Goal: Task Accomplishment & Management: Use online tool/utility

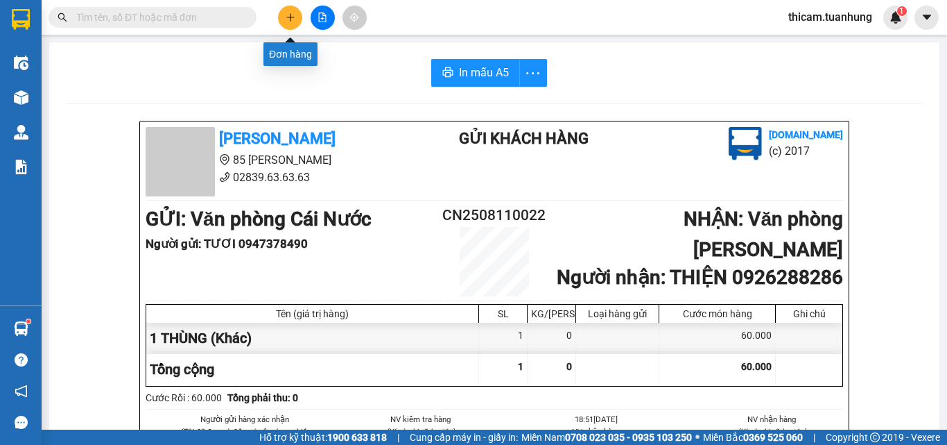
click at [289, 15] on icon "plus" at bounding box center [291, 17] width 10 height 10
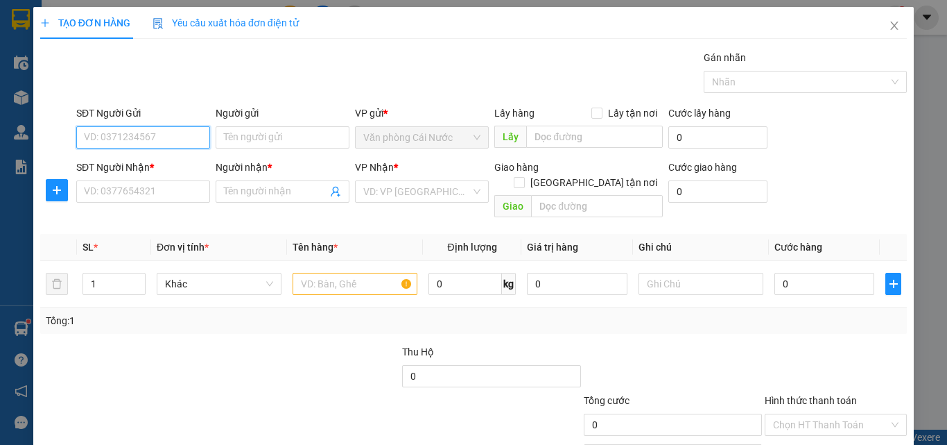
click at [139, 137] on input "SĐT Người Gửi" at bounding box center [143, 137] width 134 height 22
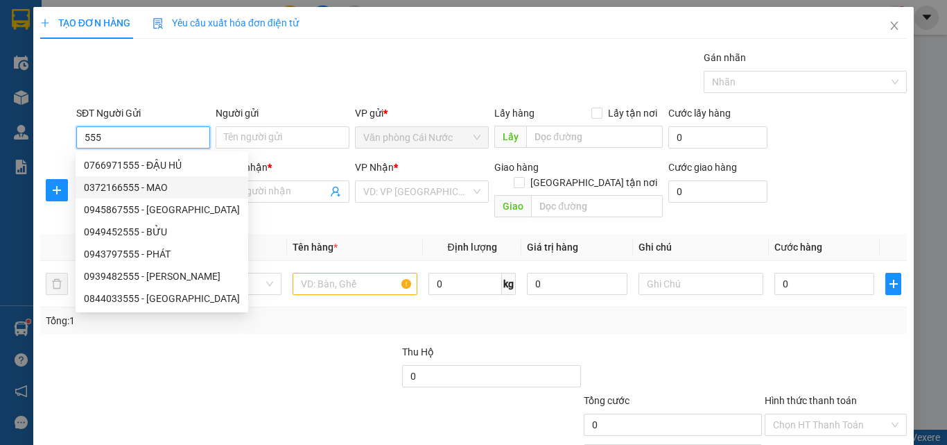
click at [166, 185] on div "0372166555 - MAO" at bounding box center [162, 187] width 156 height 15
type input "0372166555"
type input "MAO"
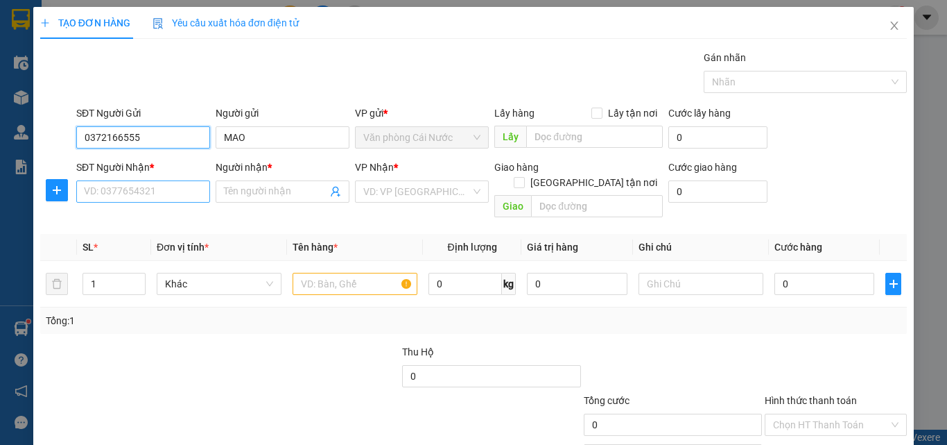
type input "0372166555"
click at [158, 198] on input "SĐT Người Nhận *" at bounding box center [143, 191] width 134 height 22
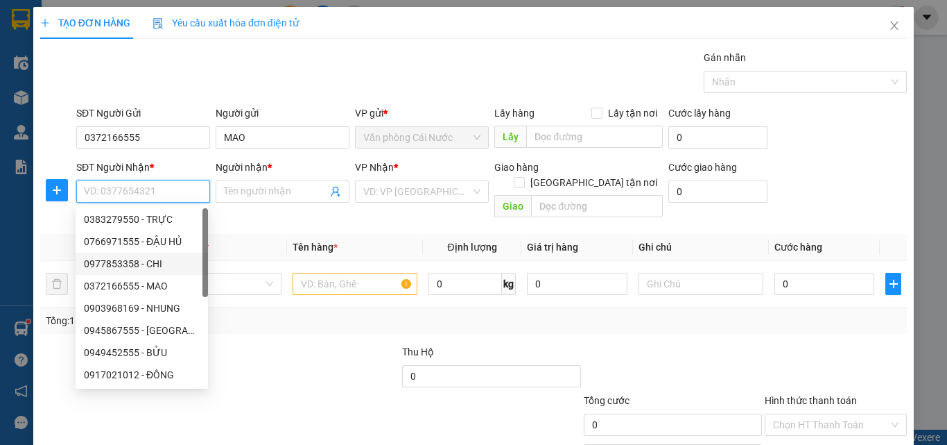
click at [157, 262] on div "0977853358 - CHI" at bounding box center [142, 263] width 116 height 15
type input "0977853358"
type input "CHI"
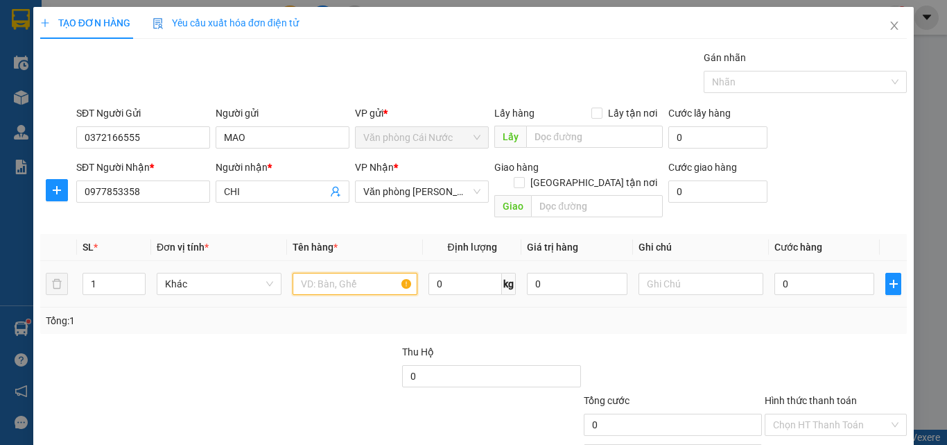
click at [321, 273] on input "text" at bounding box center [355, 284] width 125 height 22
type input "1 BAO"
click at [807, 275] on input "0" at bounding box center [825, 284] width 100 height 22
type input "6"
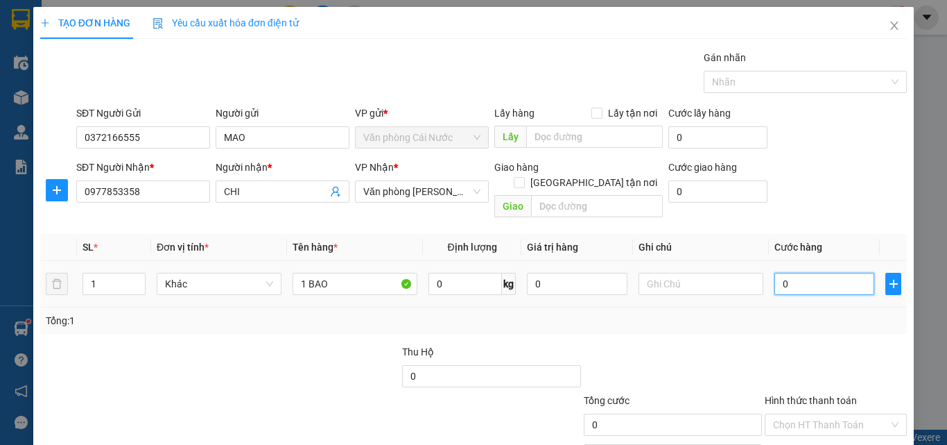
type input "6"
type input "60"
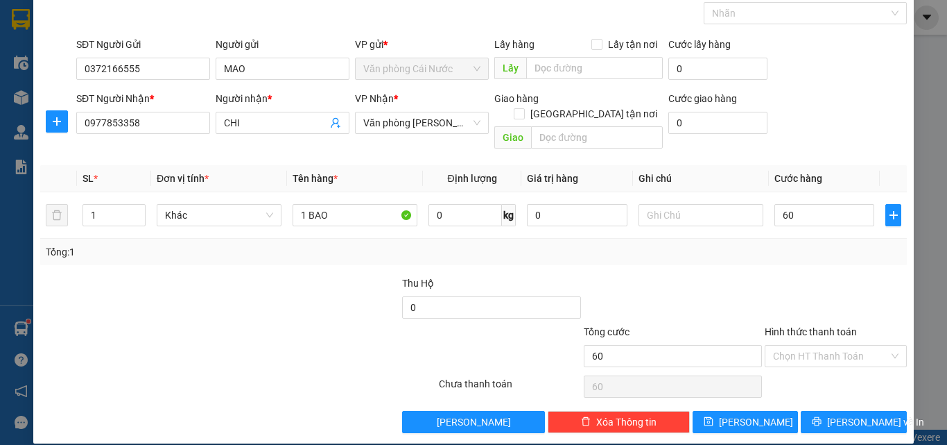
type input "60.000"
click at [801, 275] on div at bounding box center [836, 299] width 145 height 49
click at [842, 414] on span "Lưu và In" at bounding box center [875, 421] width 97 height 15
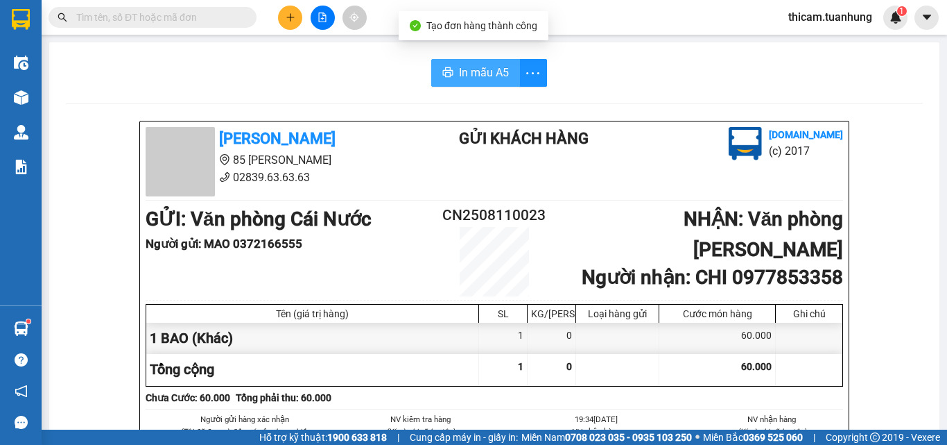
click at [486, 79] on span "In mẫu A5" at bounding box center [484, 72] width 50 height 17
click at [474, 76] on span "In mẫu A5" at bounding box center [484, 72] width 50 height 17
click at [481, 75] on span "In mẫu A5" at bounding box center [484, 72] width 50 height 17
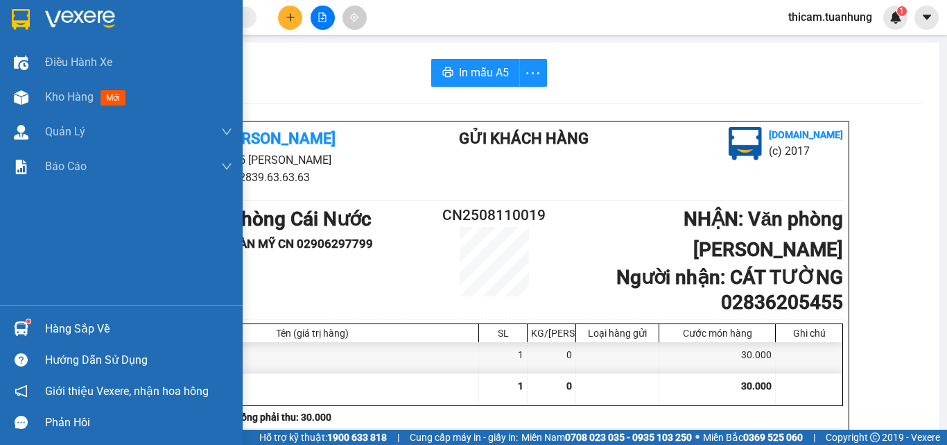
click at [98, 332] on div "Hàng sắp về" at bounding box center [138, 328] width 187 height 21
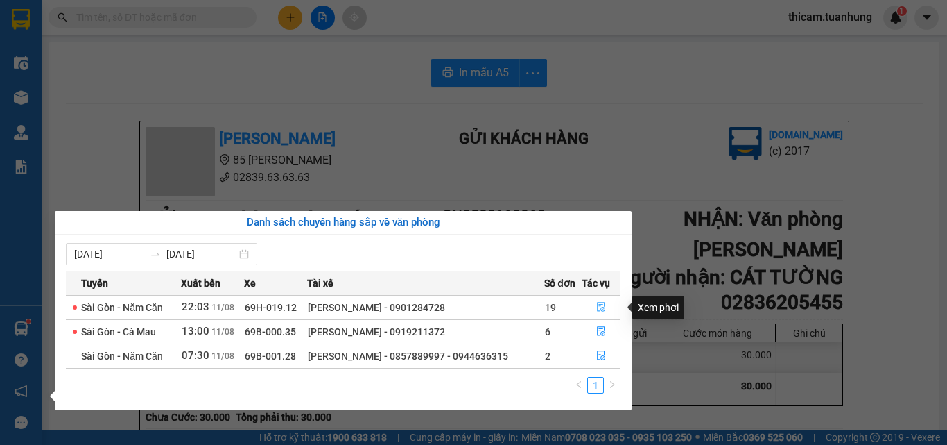
click at [608, 316] on button "button" at bounding box center [602, 307] width 38 height 22
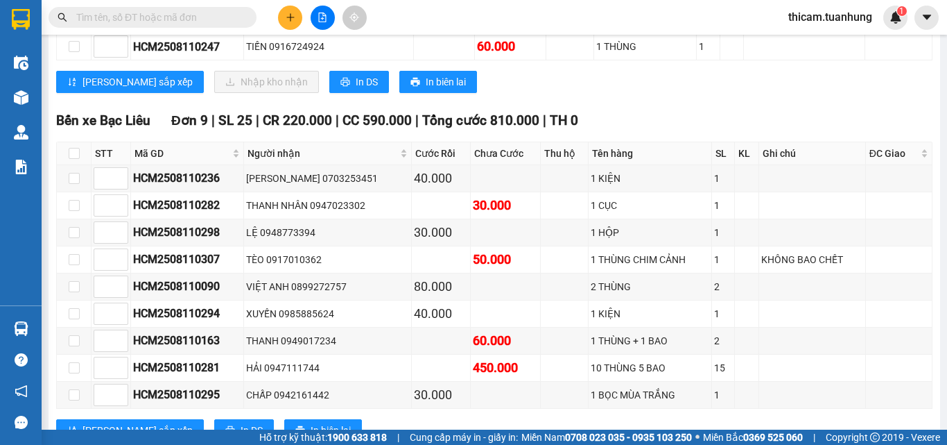
scroll to position [4300, 0]
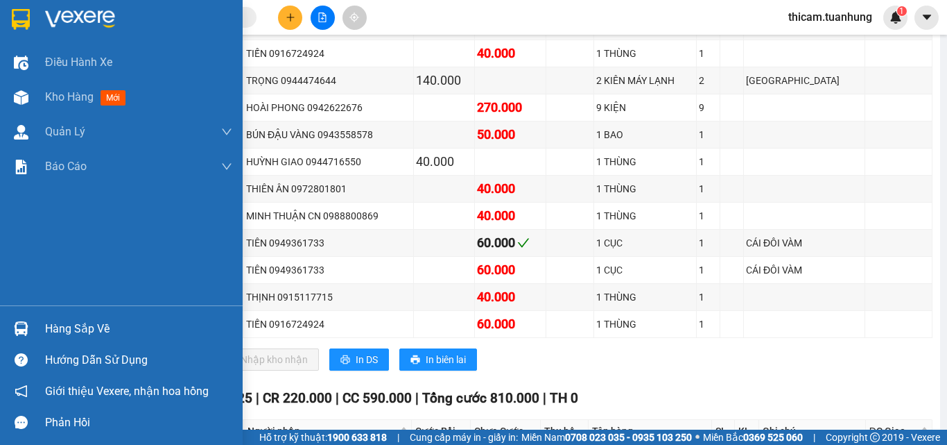
click at [107, 326] on div "Hàng sắp về" at bounding box center [138, 328] width 187 height 21
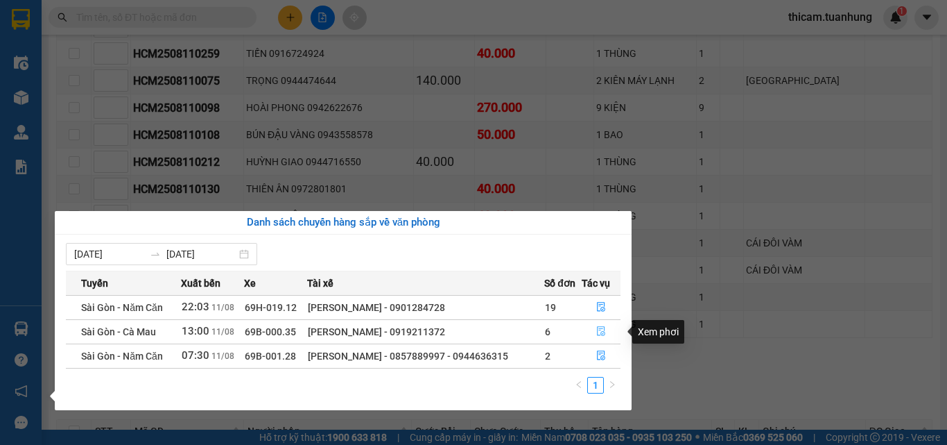
click at [599, 331] on icon "file-done" at bounding box center [602, 331] width 10 height 10
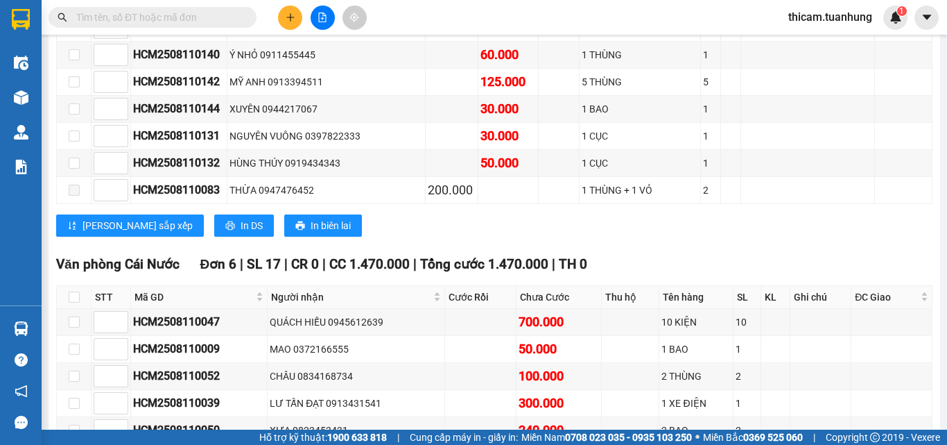
scroll to position [1973, 0]
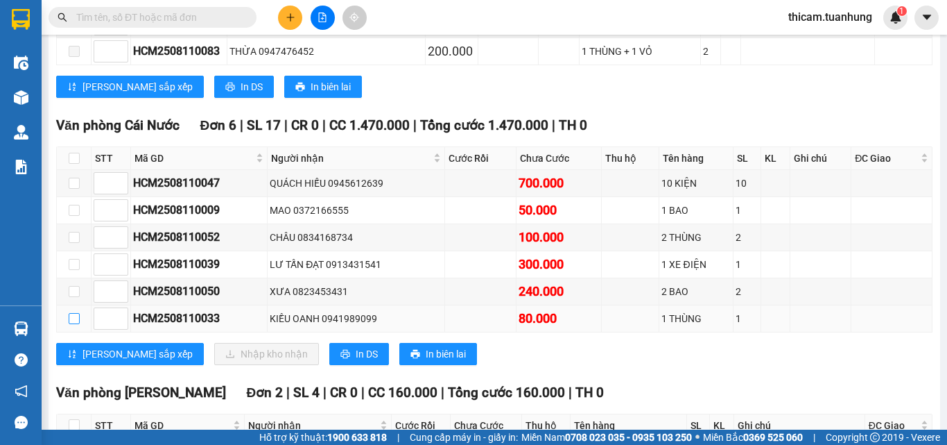
click at [71, 324] on input "checkbox" at bounding box center [74, 318] width 11 height 11
checkbox input "true"
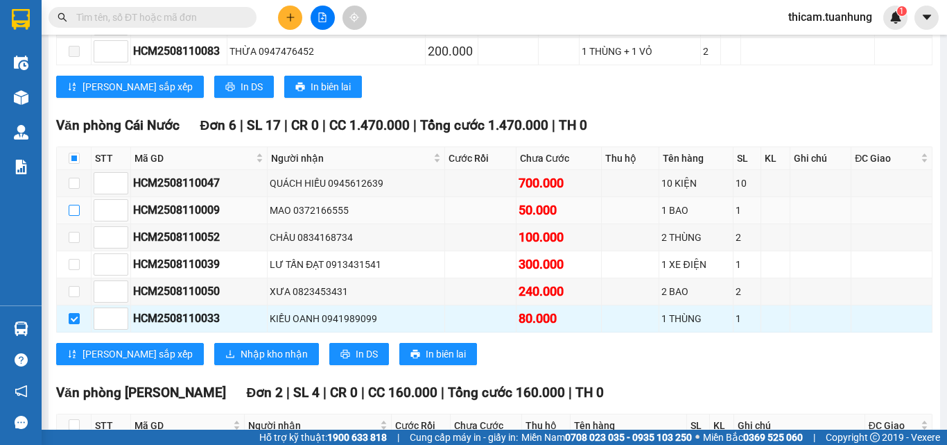
click at [71, 216] on input "checkbox" at bounding box center [74, 210] width 11 height 11
checkbox input "true"
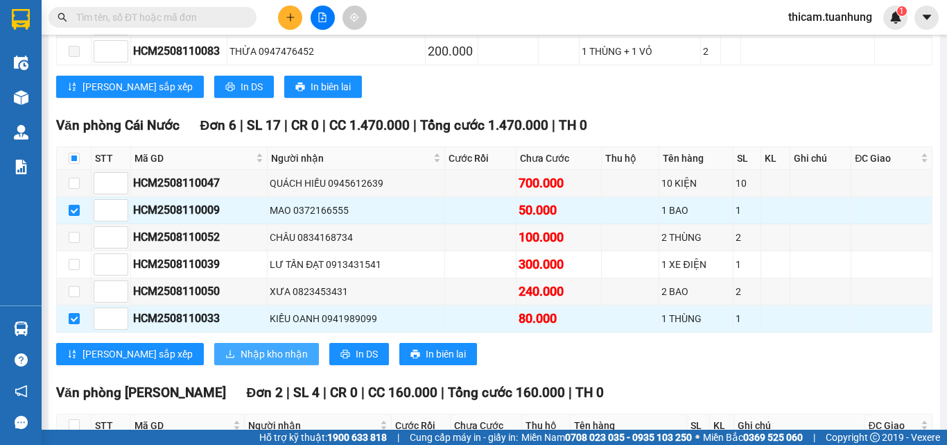
click at [241, 361] on span "Nhập kho nhận" at bounding box center [274, 353] width 67 height 15
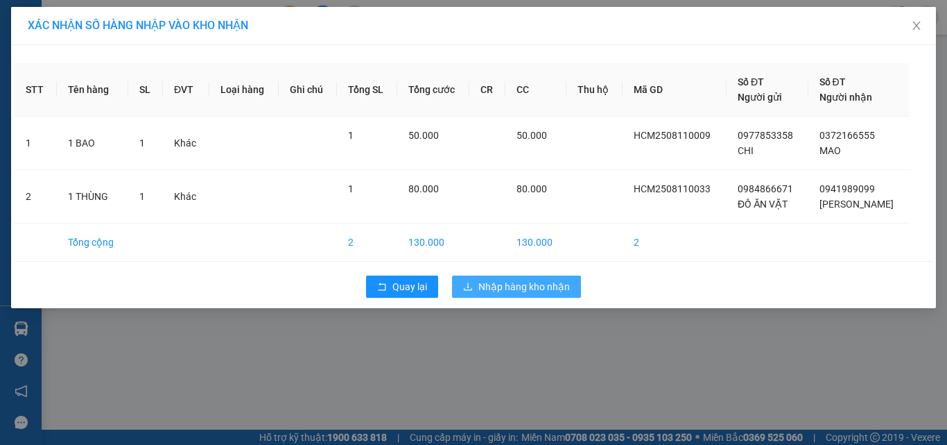
click at [515, 289] on span "Nhập hàng kho nhận" at bounding box center [525, 286] width 92 height 15
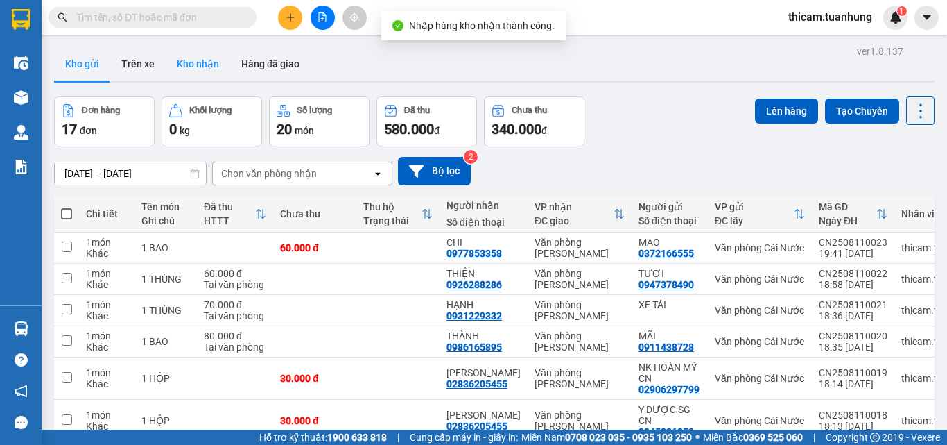
drag, startPoint x: 191, startPoint y: 57, endPoint x: 202, endPoint y: 57, distance: 10.4
click at [198, 57] on button "Kho nhận" at bounding box center [198, 63] width 65 height 33
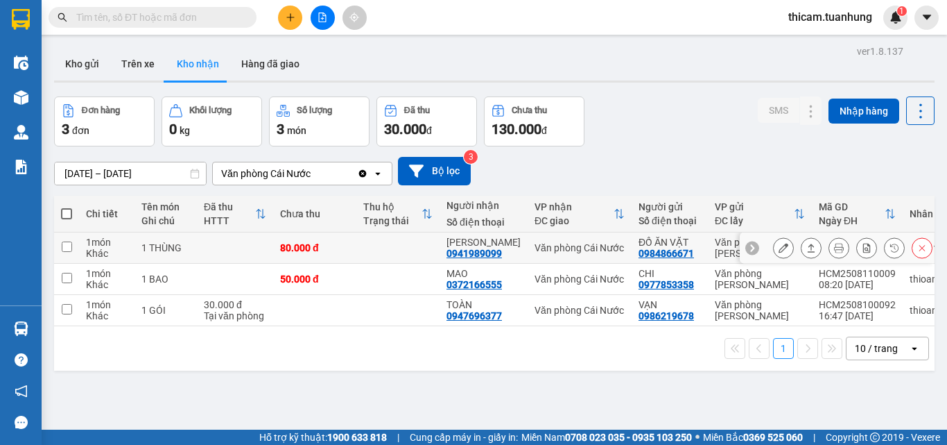
click at [69, 246] on input "checkbox" at bounding box center [67, 246] width 10 height 10
checkbox input "true"
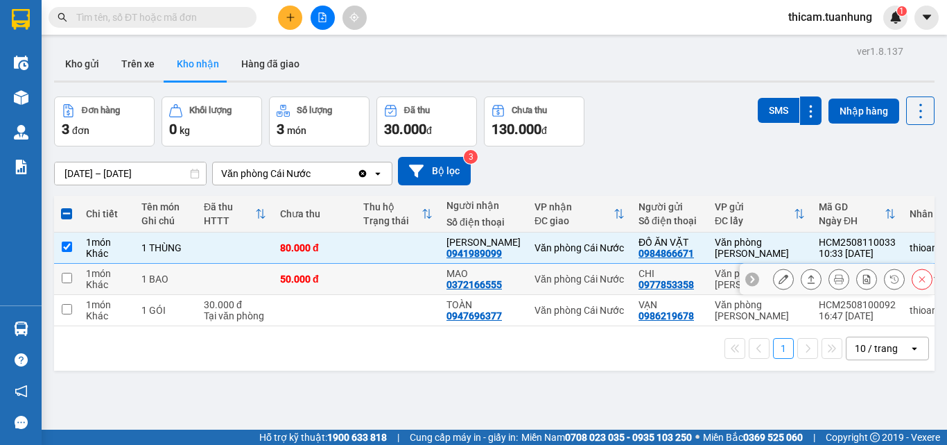
click at [72, 280] on td at bounding box center [66, 279] width 25 height 31
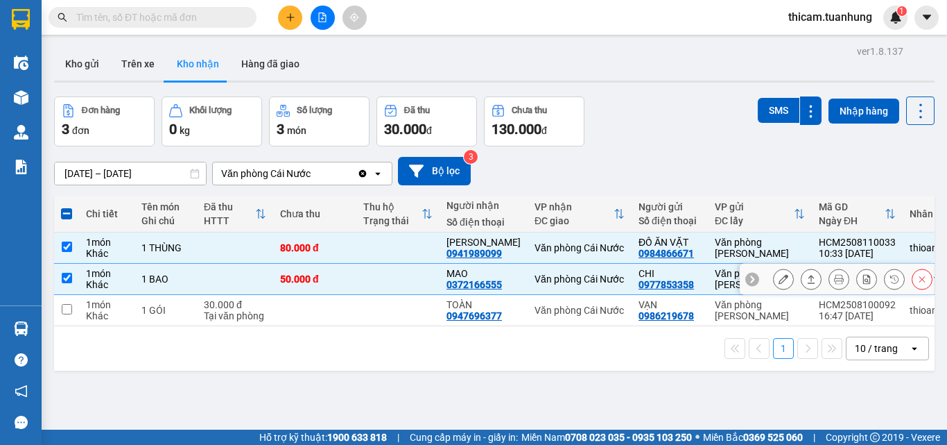
click at [69, 273] on input "checkbox" at bounding box center [67, 278] width 10 height 10
checkbox input "false"
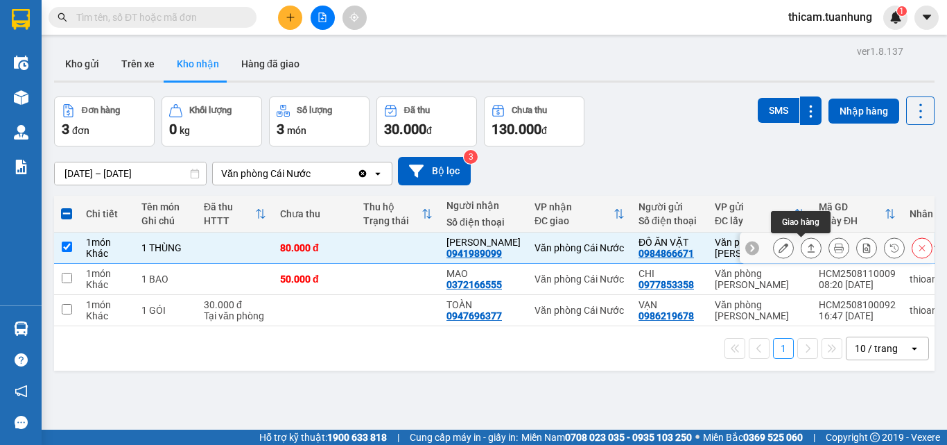
click at [807, 250] on icon at bounding box center [812, 248] width 10 height 10
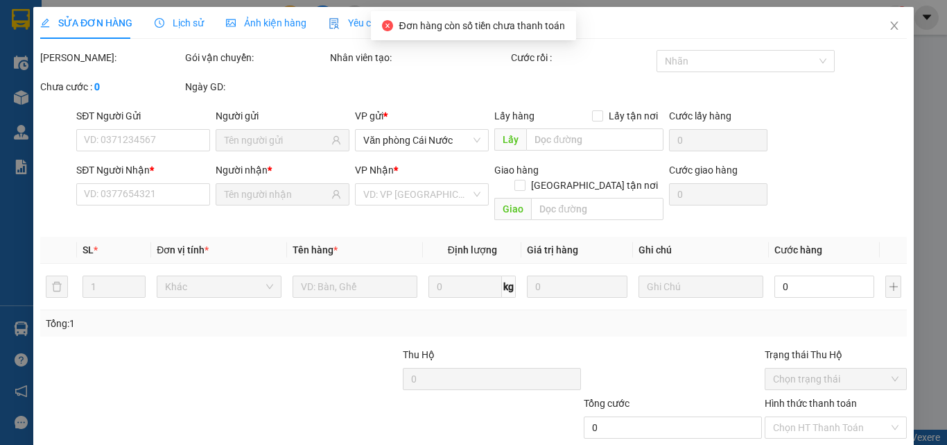
type input "0984866671"
type input "ĐỒ ĂN VẶT"
type input "0941989099"
type input "KIỀU OANH"
type input "80.000"
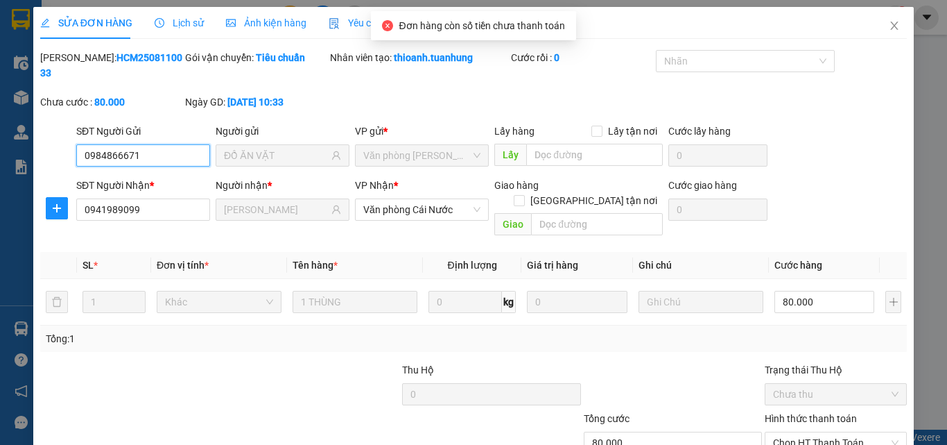
scroll to position [71, 0]
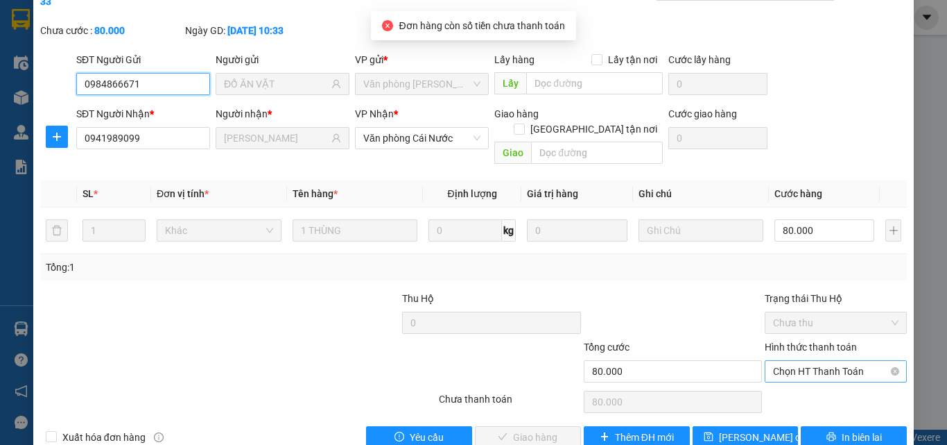
click at [805, 361] on span "Chọn HT Thanh Toán" at bounding box center [836, 371] width 126 height 21
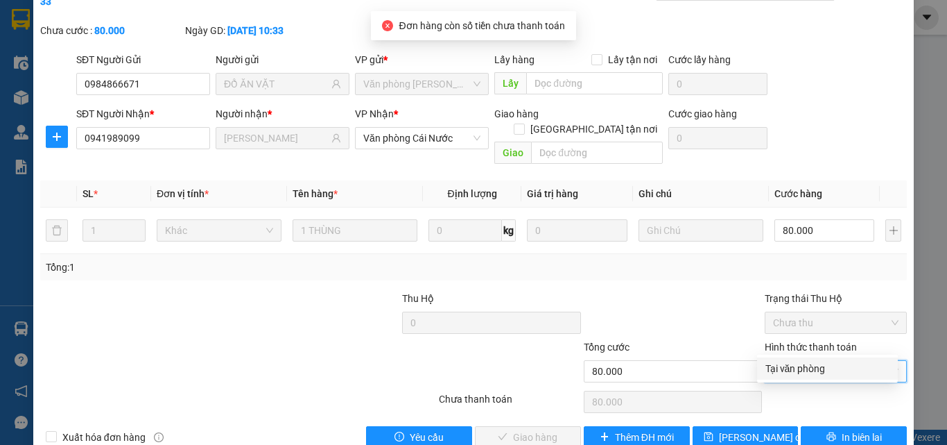
click at [787, 370] on div "Tại văn phòng" at bounding box center [828, 368] width 124 height 15
type input "0"
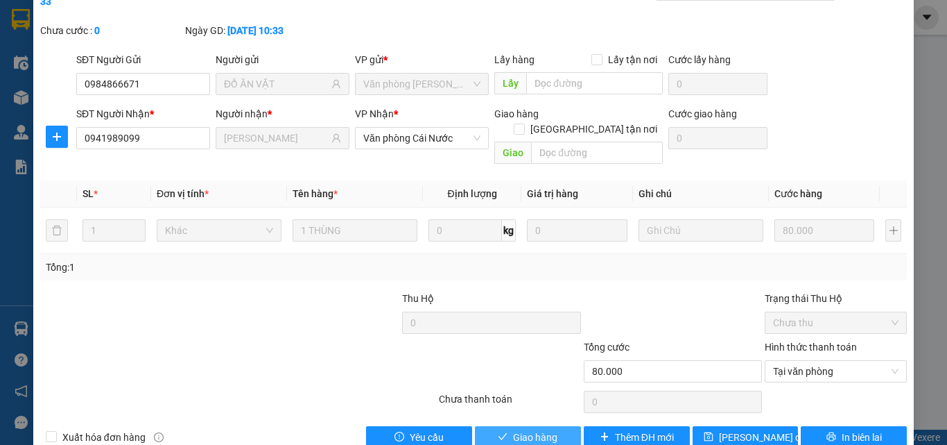
click at [529, 429] on span "Giao hàng" at bounding box center [535, 436] width 44 height 15
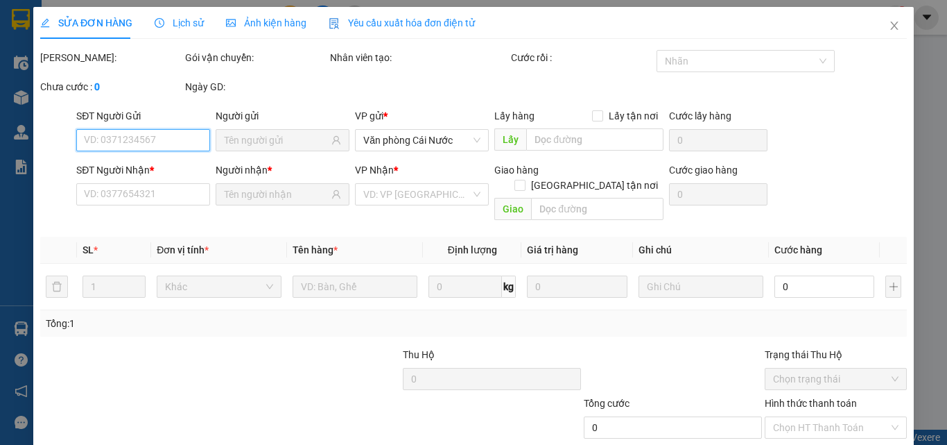
type input "0984866671"
type input "ĐỒ ĂN VẶT"
type input "0941989099"
type input "KIỀU OANH"
type input "80.000"
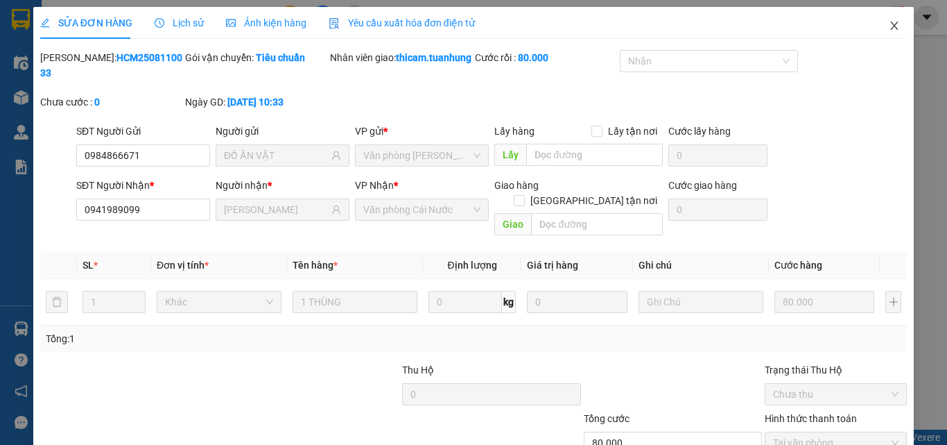
click at [889, 21] on icon "close" at bounding box center [894, 25] width 11 height 11
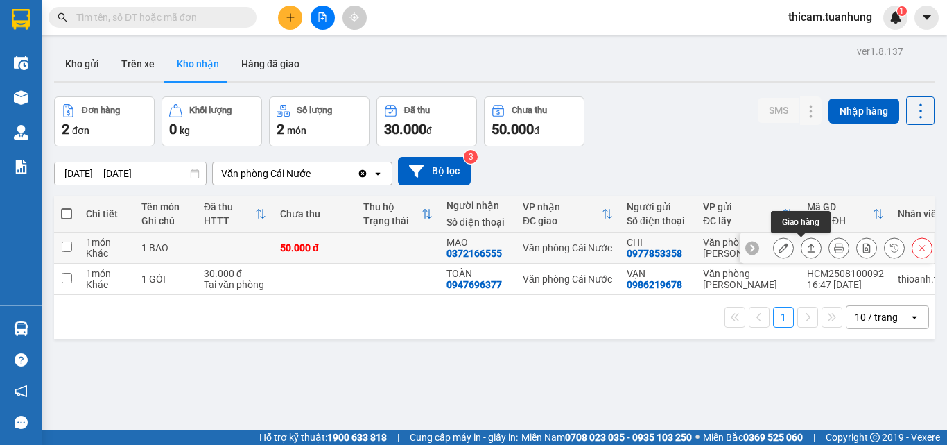
click at [808, 250] on icon at bounding box center [812, 247] width 8 height 8
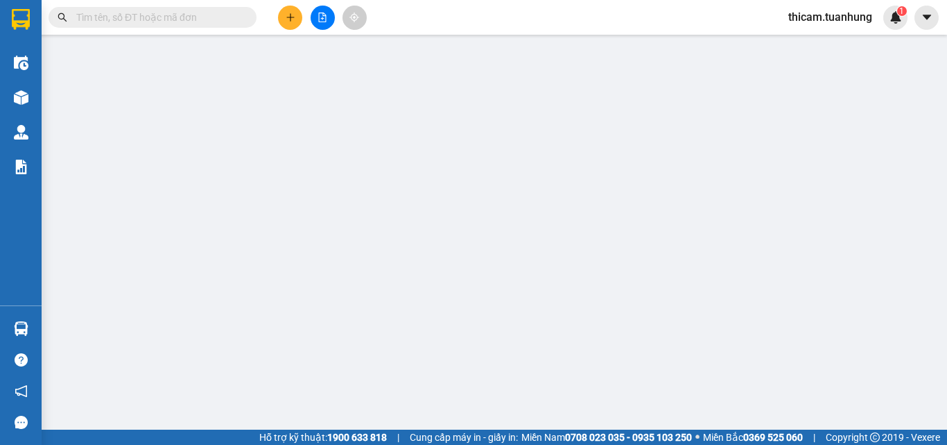
type input "0977853358"
type input "CHI"
type input "0372166555"
type input "MAO"
type input "50.000"
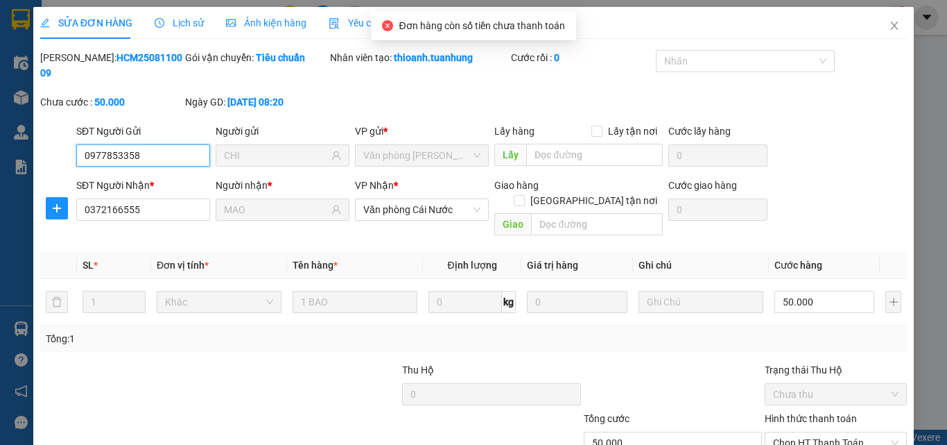
scroll to position [71, 0]
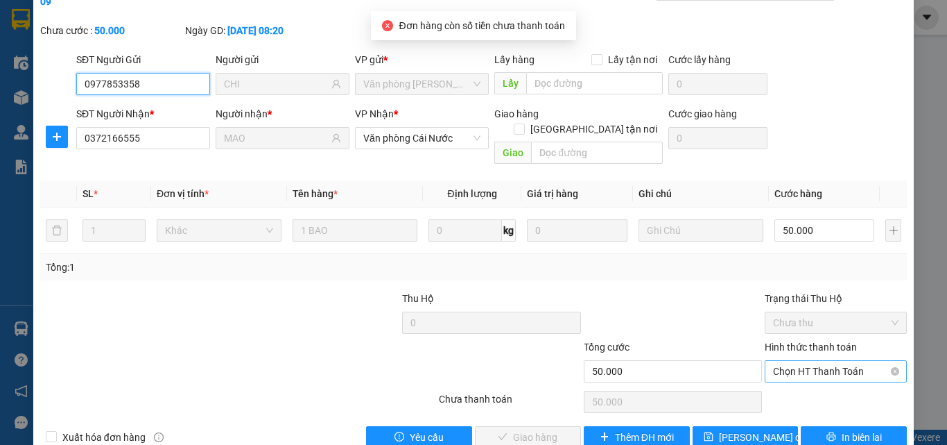
click at [794, 361] on span "Chọn HT Thanh Toán" at bounding box center [836, 371] width 126 height 21
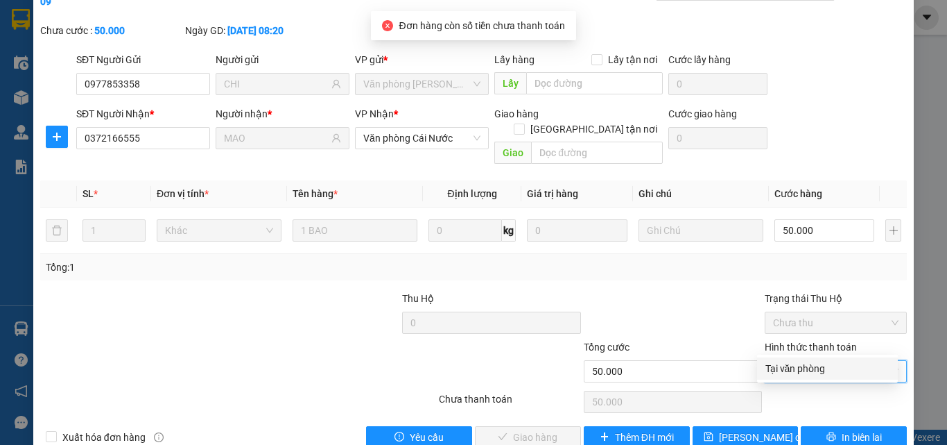
click at [791, 366] on div "Tại văn phòng" at bounding box center [828, 368] width 124 height 15
type input "0"
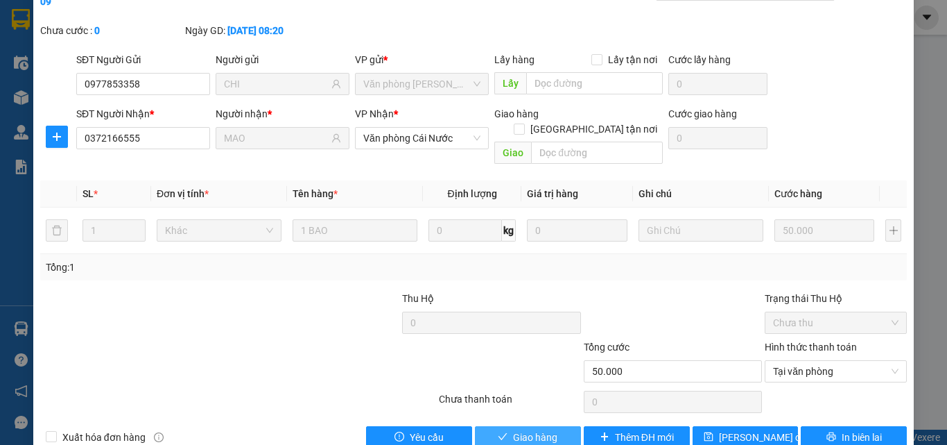
click at [513, 429] on span "Giao hàng" at bounding box center [535, 436] width 44 height 15
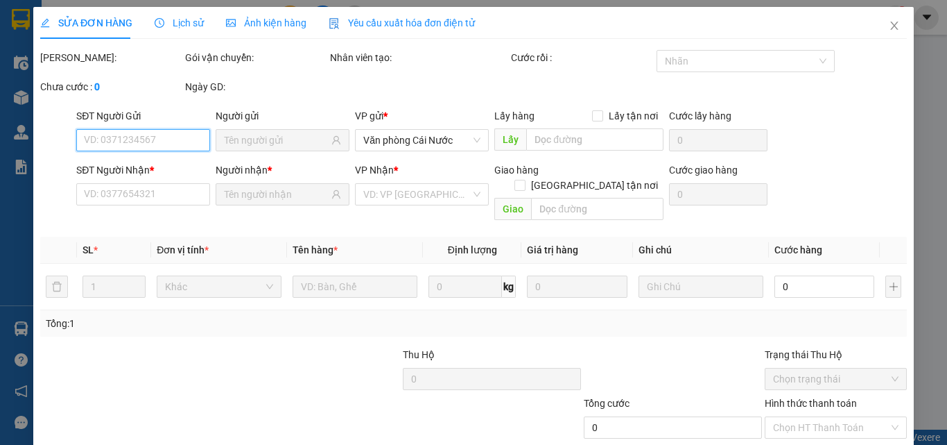
type input "0977853358"
type input "CHI"
type input "0372166555"
type input "MAO"
type input "50.000"
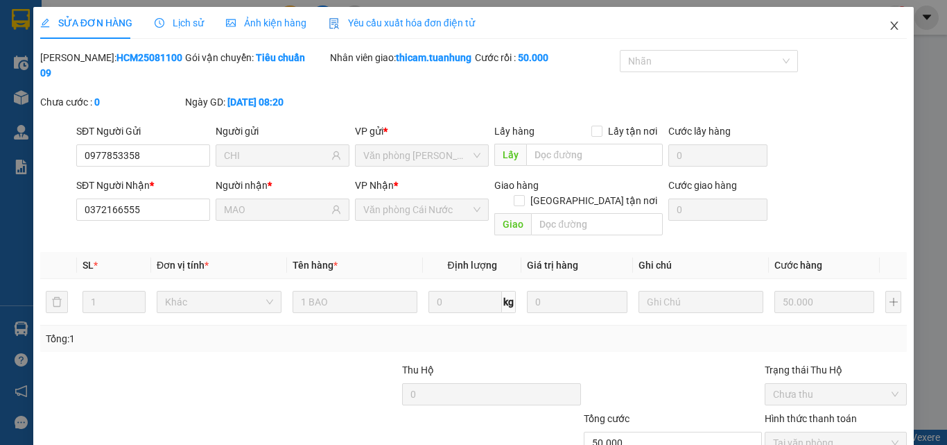
click at [889, 22] on icon "close" at bounding box center [894, 25] width 11 height 11
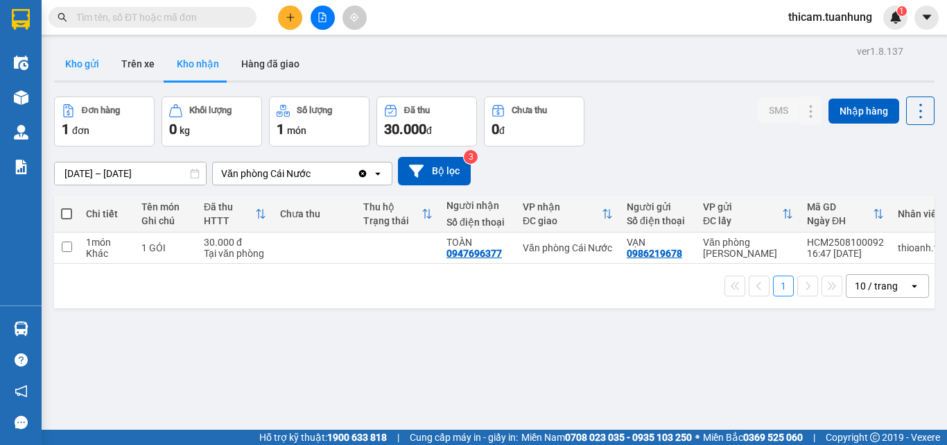
click at [92, 62] on button "Kho gửi" at bounding box center [82, 63] width 56 height 33
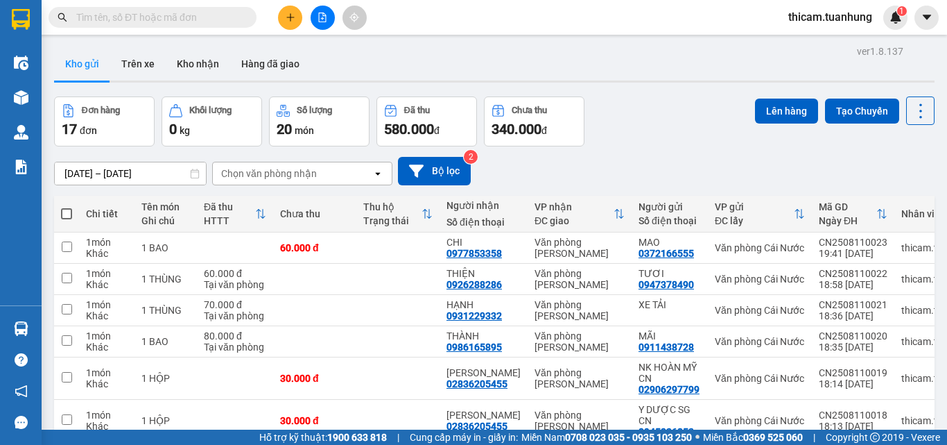
click at [66, 216] on span at bounding box center [66, 213] width 11 height 11
click at [67, 207] on input "checkbox" at bounding box center [67, 207] width 0 height 0
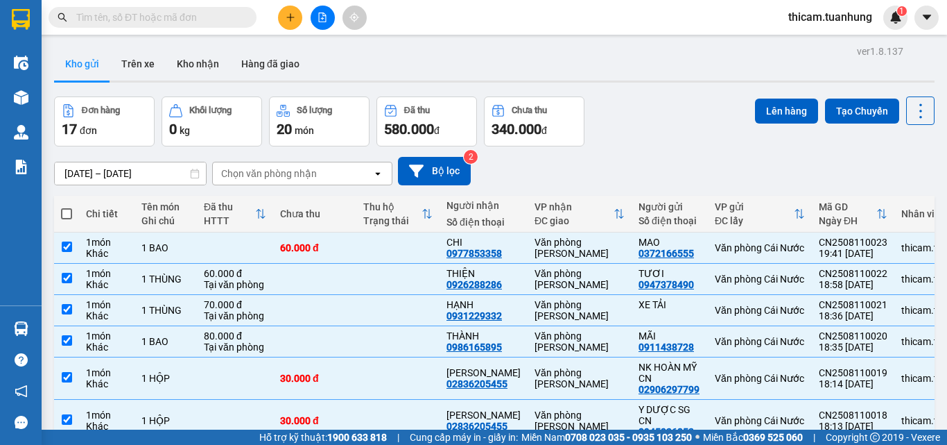
checkbox input "true"
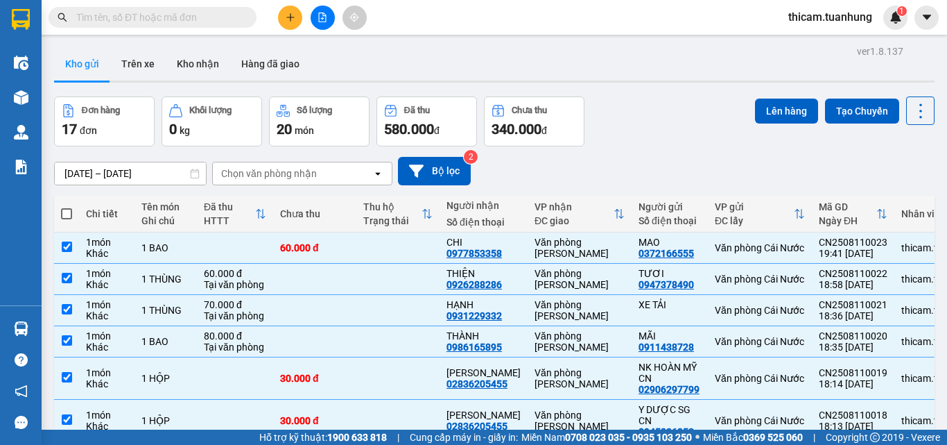
checkbox input "true"
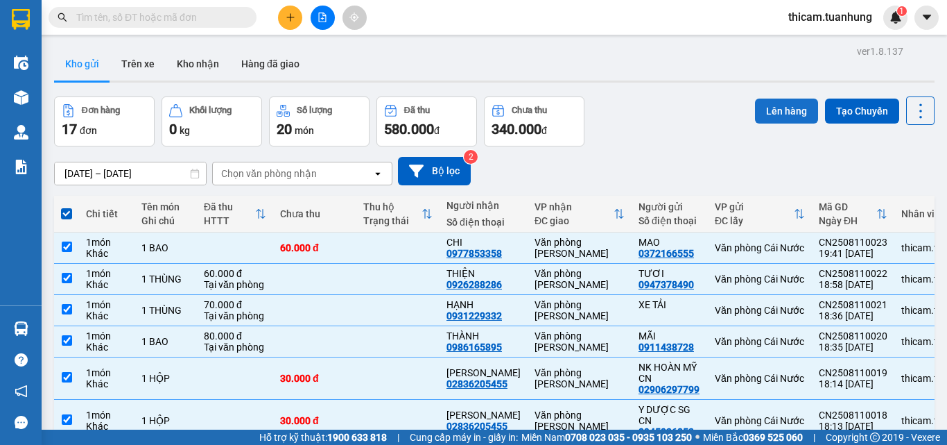
click at [773, 114] on button "Lên hàng" at bounding box center [786, 110] width 63 height 25
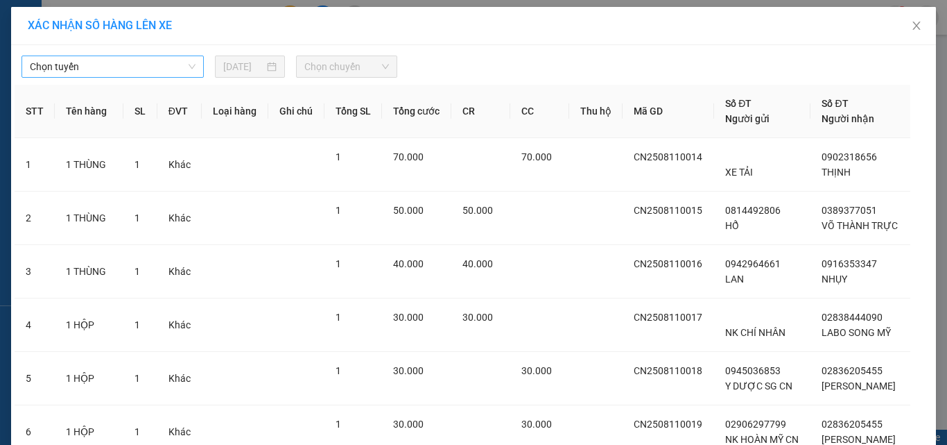
click at [186, 58] on span "Chọn tuyến" at bounding box center [113, 66] width 166 height 21
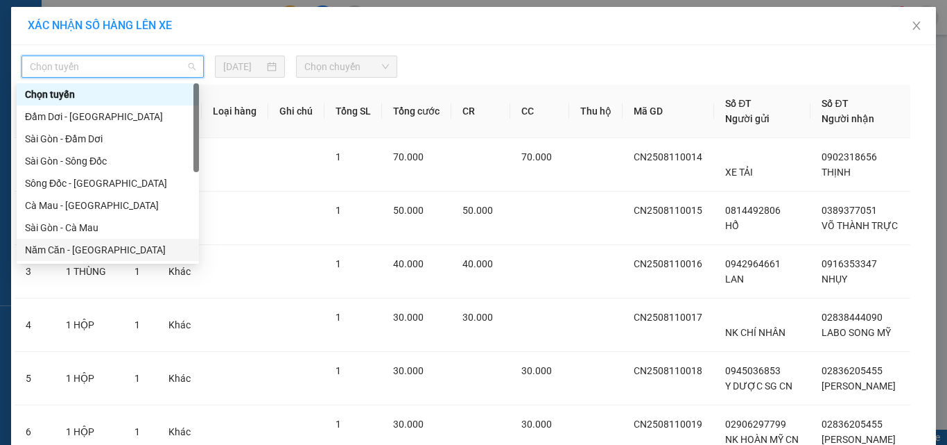
click at [89, 251] on div "Năm Căn - [GEOGRAPHIC_DATA]" at bounding box center [108, 249] width 166 height 15
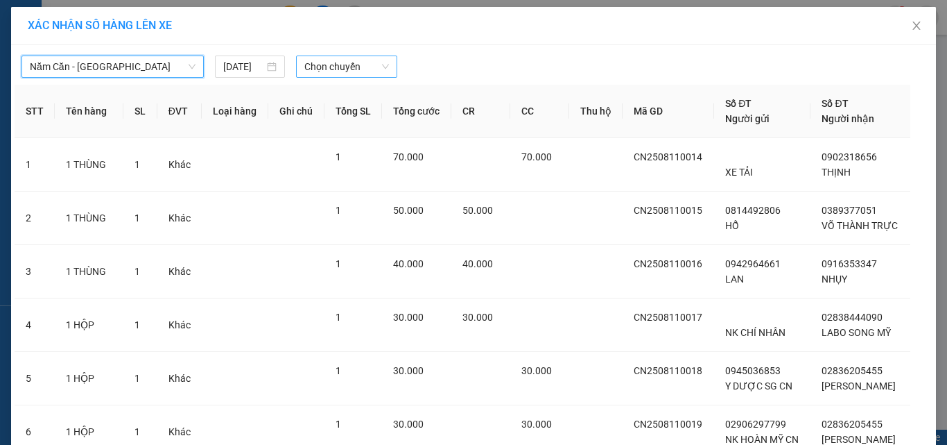
click at [363, 69] on span "Chọn chuyến" at bounding box center [347, 66] width 85 height 21
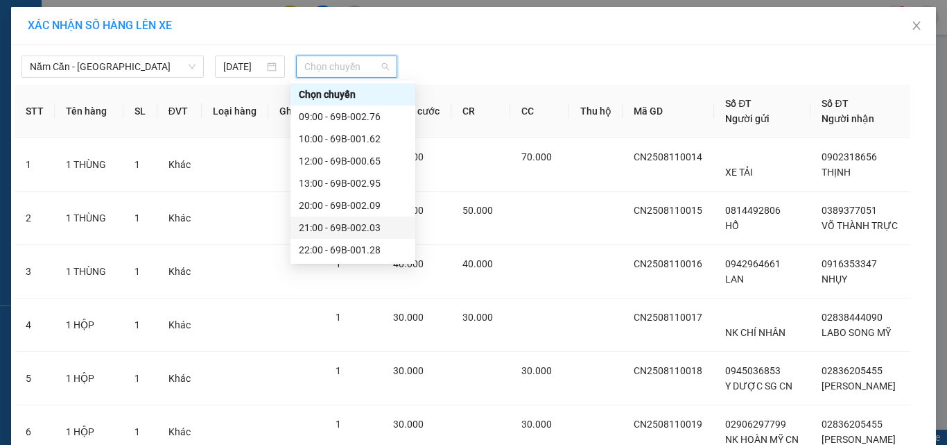
scroll to position [67, 0]
click at [362, 182] on div "22:00 - 69B-001.28" at bounding box center [353, 182] width 108 height 15
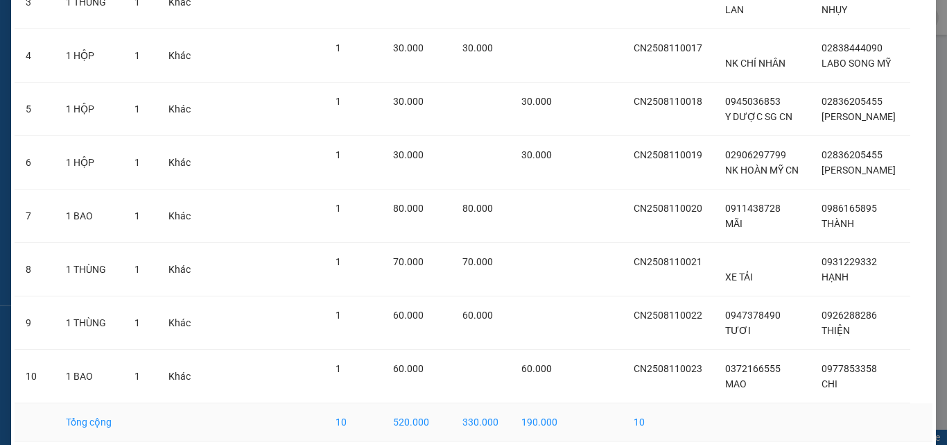
scroll to position [337, 0]
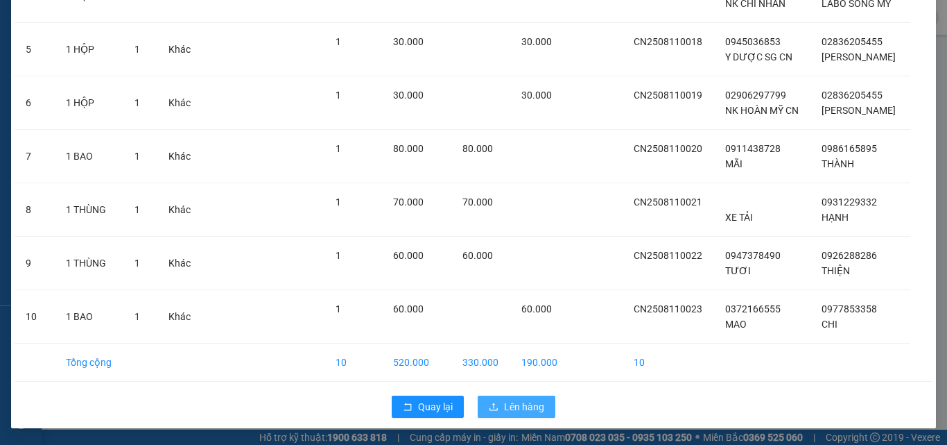
click at [524, 406] on span "Lên hàng" at bounding box center [524, 406] width 40 height 15
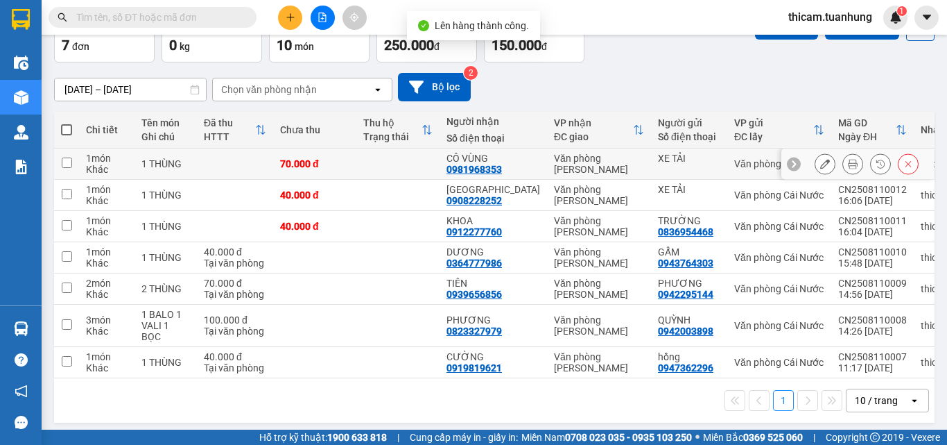
scroll to position [15, 0]
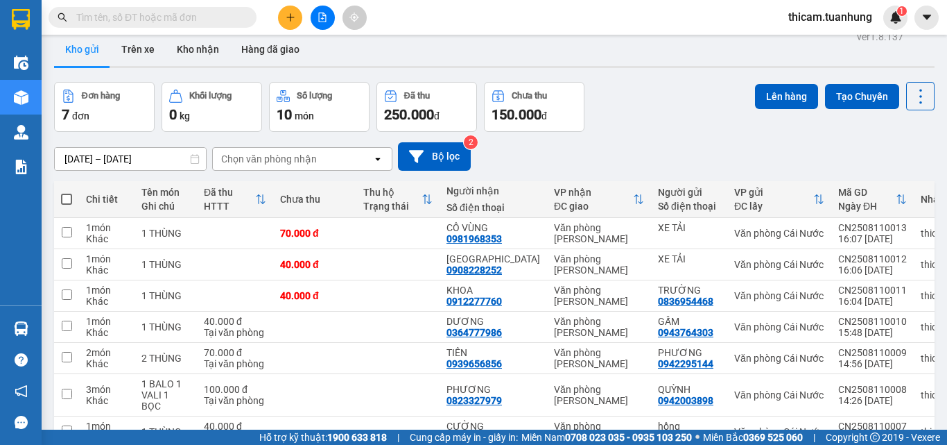
click at [65, 200] on span at bounding box center [66, 199] width 11 height 11
click at [67, 192] on input "checkbox" at bounding box center [67, 192] width 0 height 0
checkbox input "true"
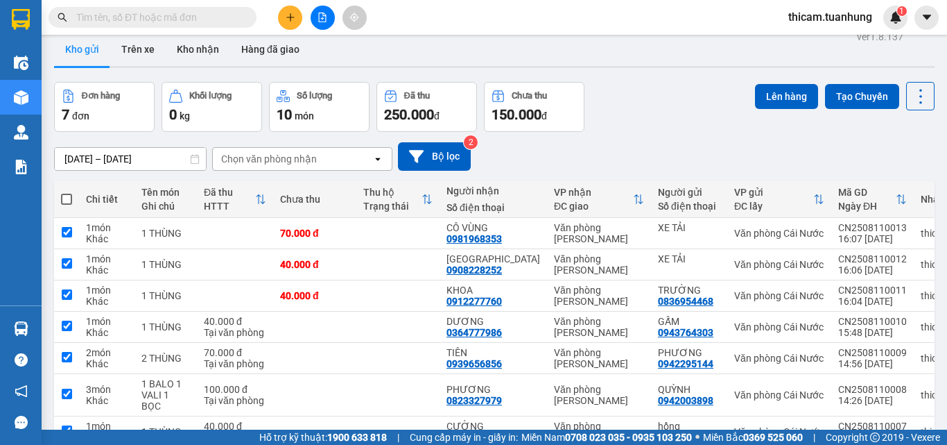
checkbox input "true"
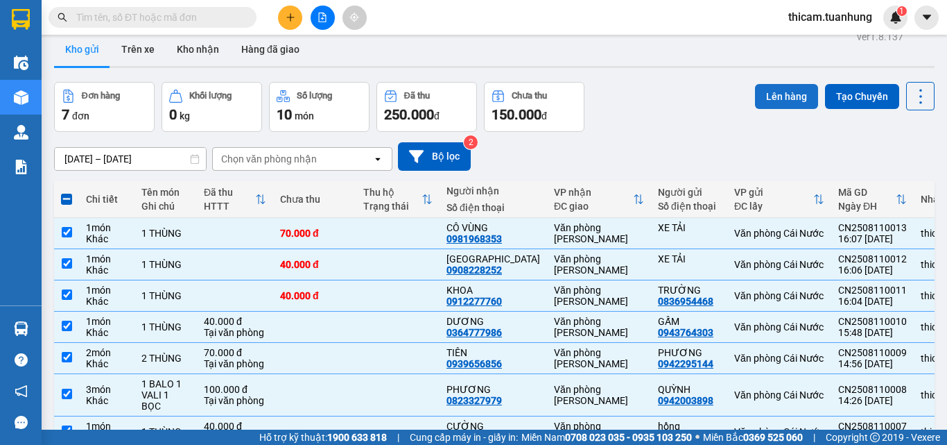
click at [763, 100] on button "Lên hàng" at bounding box center [786, 96] width 63 height 25
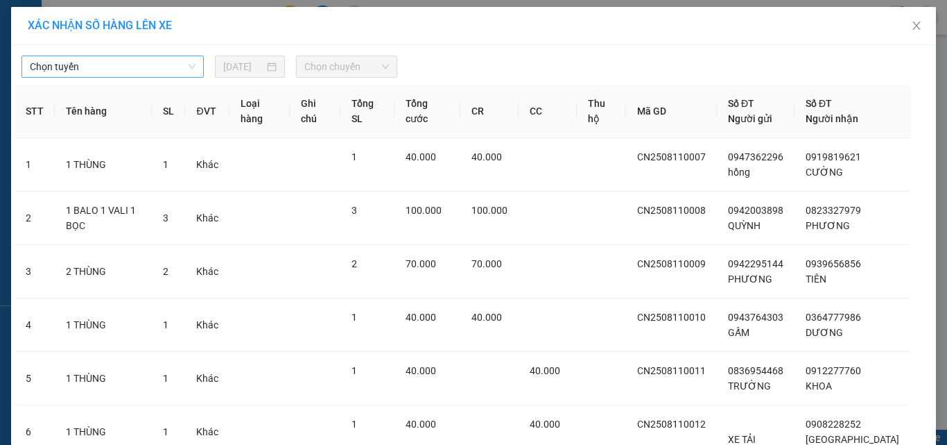
click at [190, 67] on span "Chọn tuyến" at bounding box center [113, 66] width 166 height 21
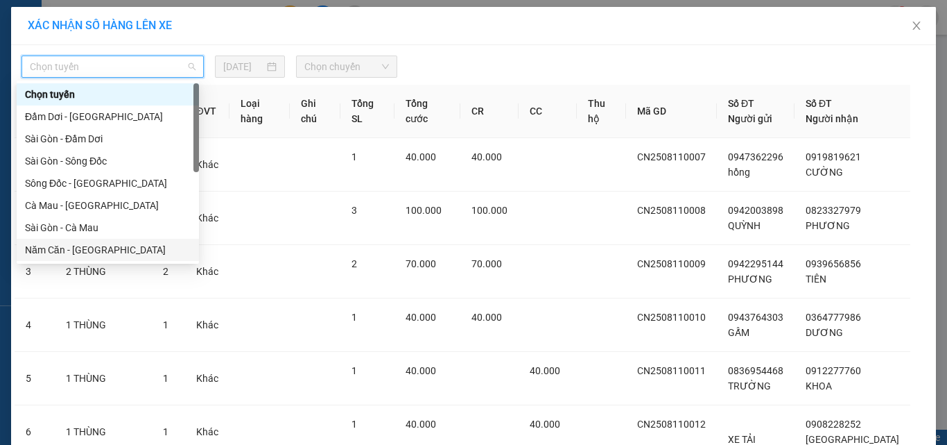
click at [78, 250] on div "Năm Căn - [GEOGRAPHIC_DATA]" at bounding box center [108, 249] width 166 height 15
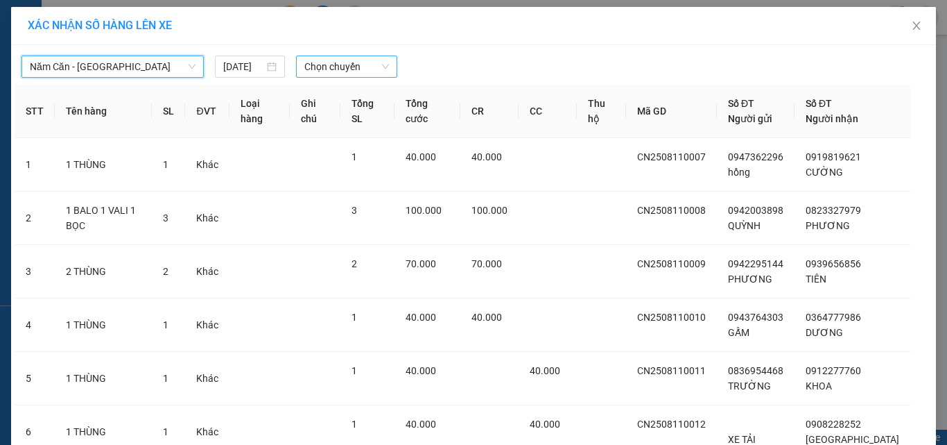
click at [336, 69] on span "Chọn chuyến" at bounding box center [347, 66] width 85 height 21
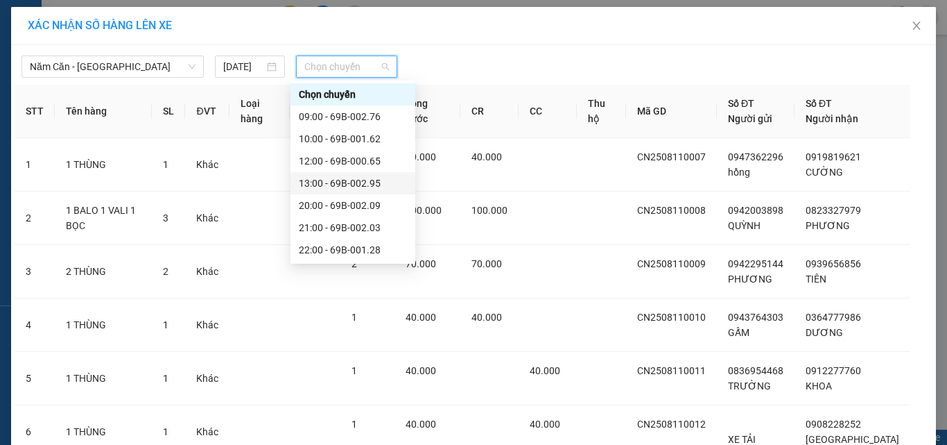
scroll to position [67, 0]
click at [344, 159] on div "21:00 - 69B-002.03" at bounding box center [353, 160] width 108 height 15
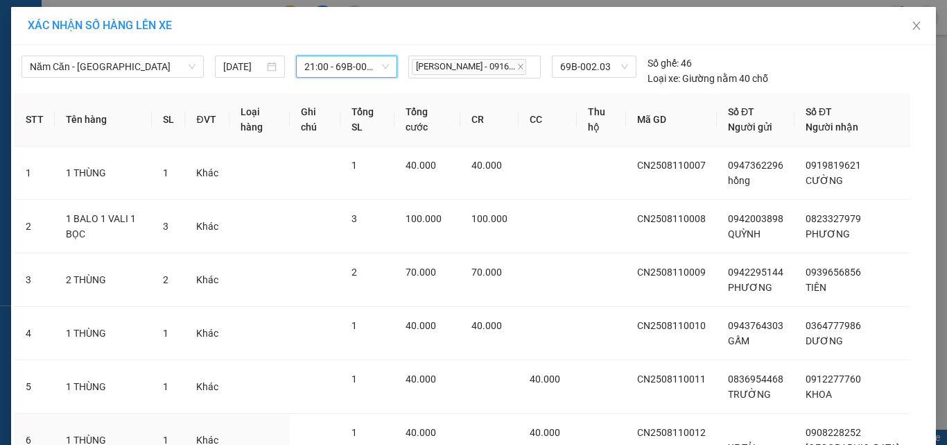
scroll to position [177, 0]
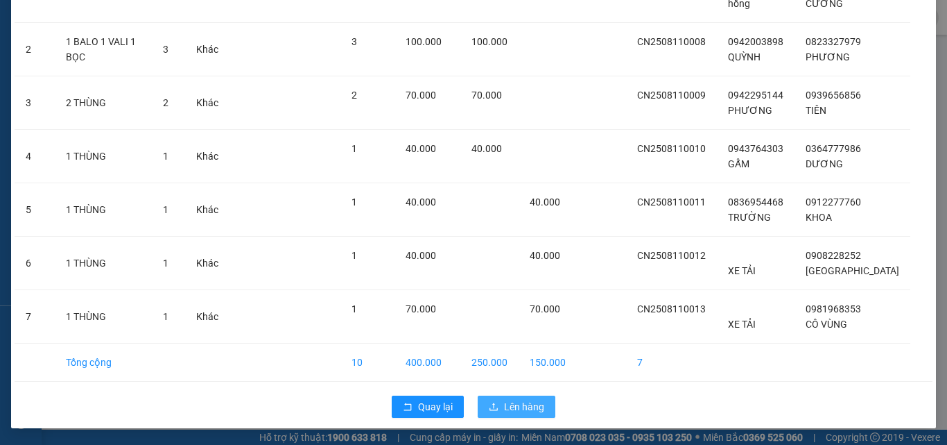
click at [504, 401] on span "Lên hàng" at bounding box center [524, 406] width 40 height 15
